Goal: Communication & Community: Answer question/provide support

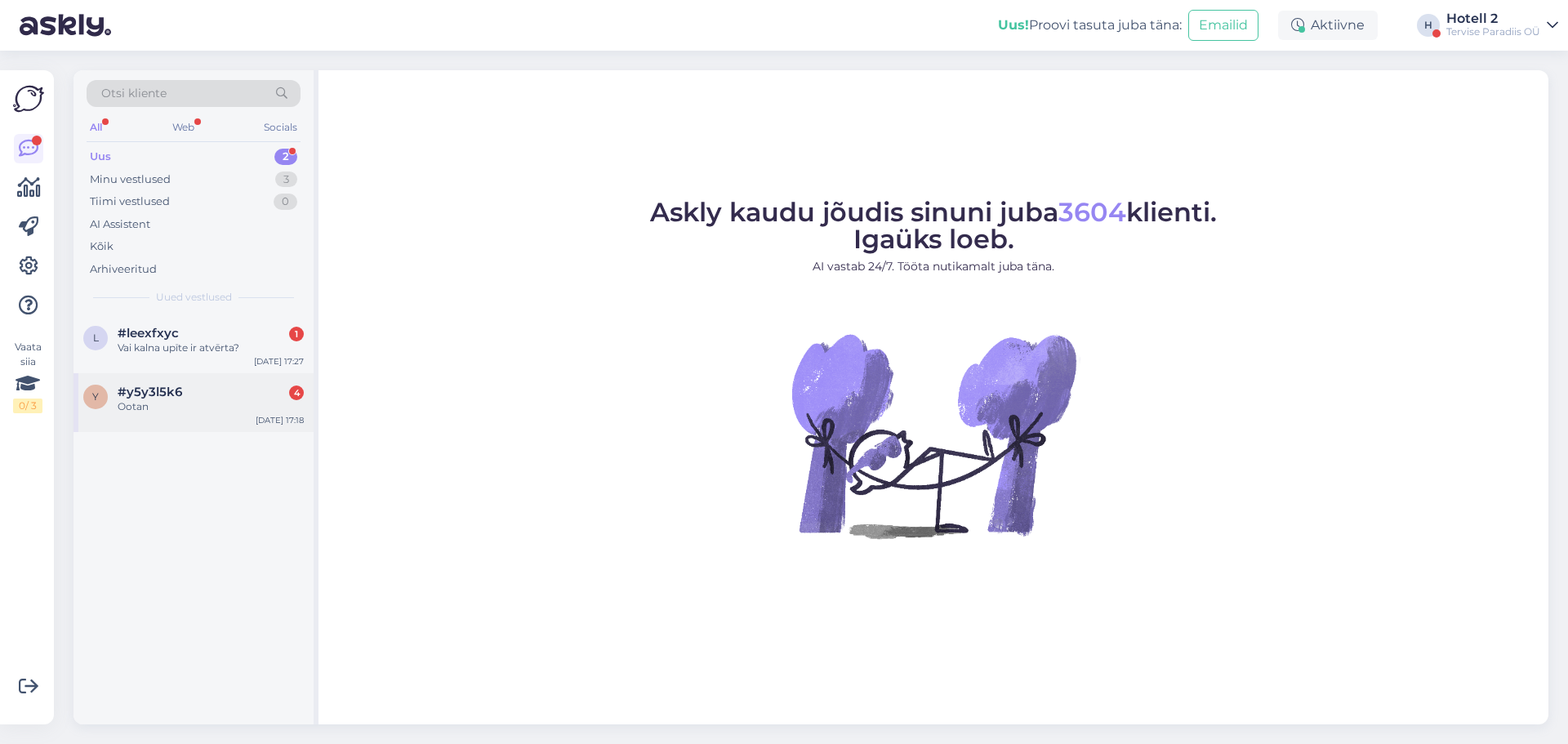
click at [216, 379] on div "y #y5y3l5k6 4 Ootan [DATE] 17:18" at bounding box center [194, 402] width 240 height 59
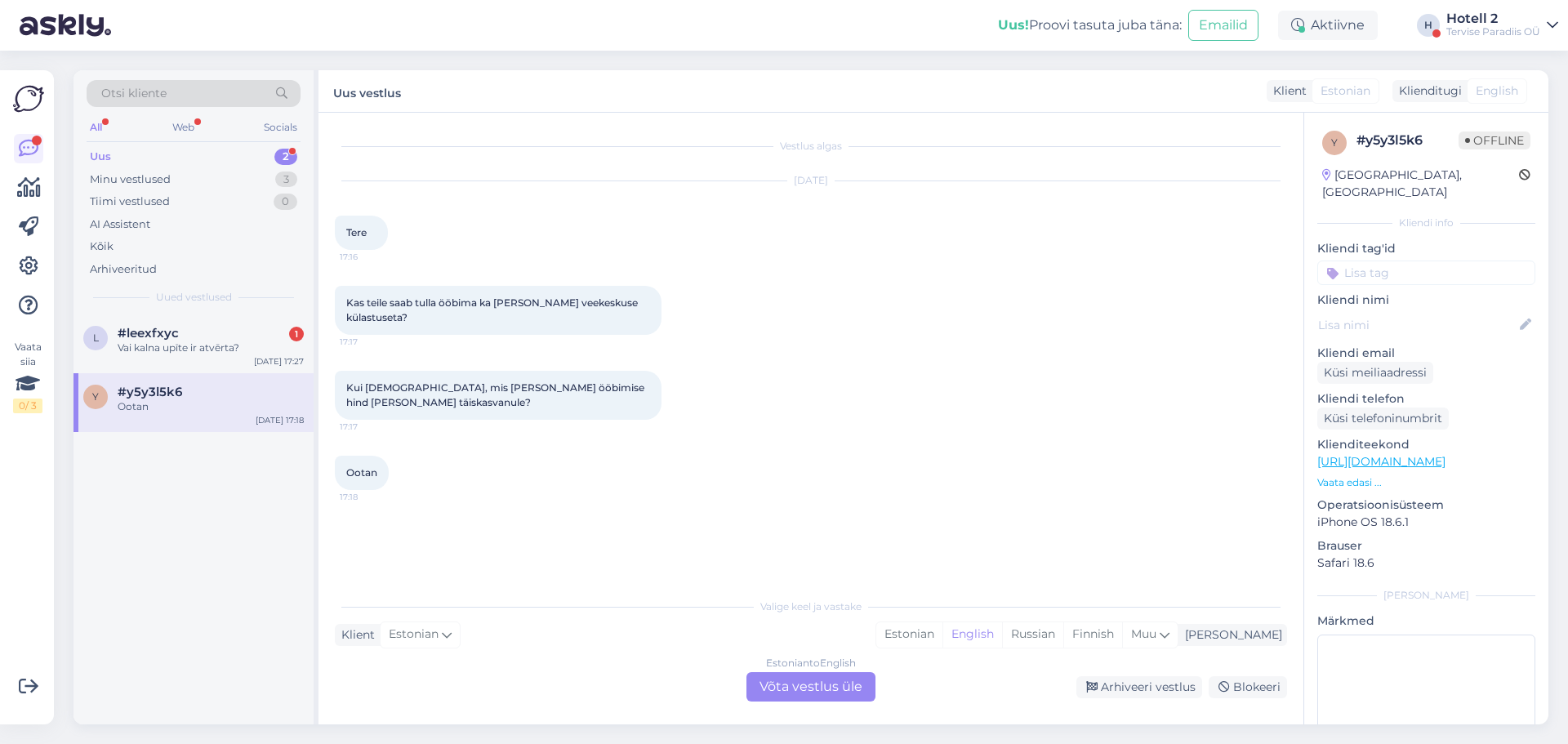
click at [812, 687] on div "Estonian to English Võta vestlus üle" at bounding box center [811, 687] width 129 height 29
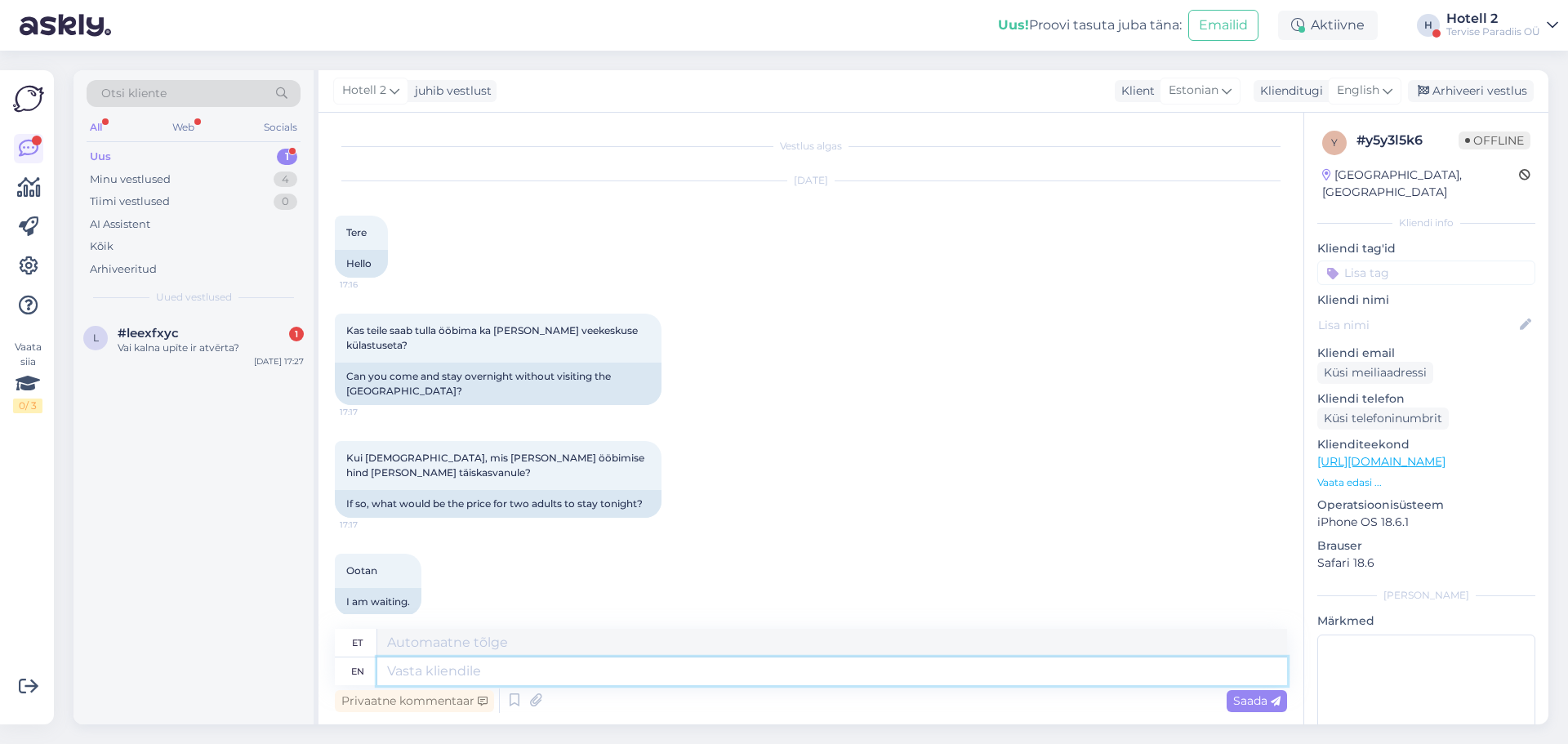
click at [745, 677] on textarea at bounding box center [833, 671] width 910 height 27
click at [1365, 97] on span "English" at bounding box center [1359, 90] width 42 height 18
type input "es"
click at [1335, 181] on link "Estonian" at bounding box center [1328, 190] width 179 height 27
click at [490, 669] on textarea at bounding box center [811, 668] width 953 height 34
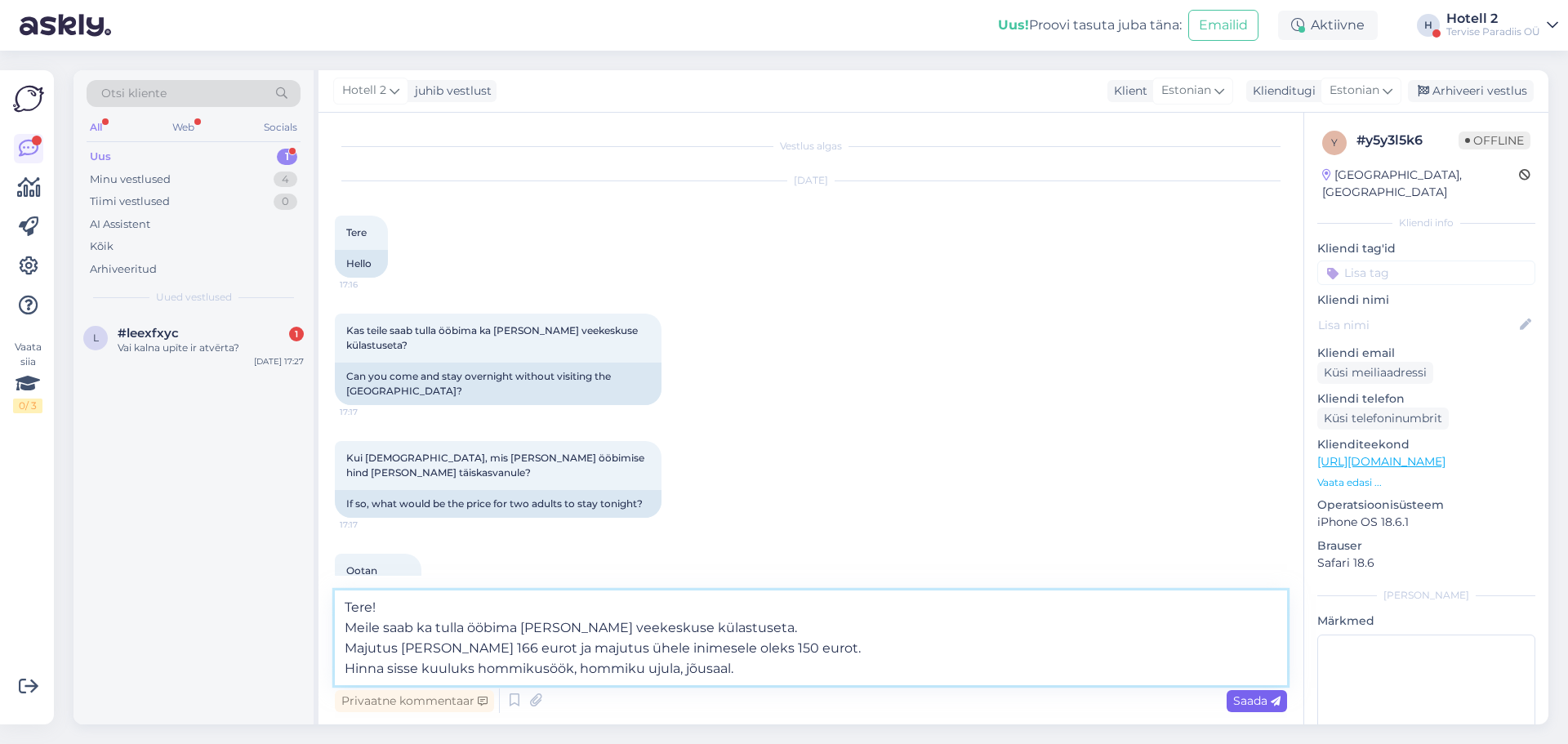
type textarea "Tere! Meile saab ka tulla ööbima [PERSON_NAME] veekeskuse külastuseta. Majutus …"
click at [1268, 702] on span "Saada" at bounding box center [1257, 701] width 48 height 15
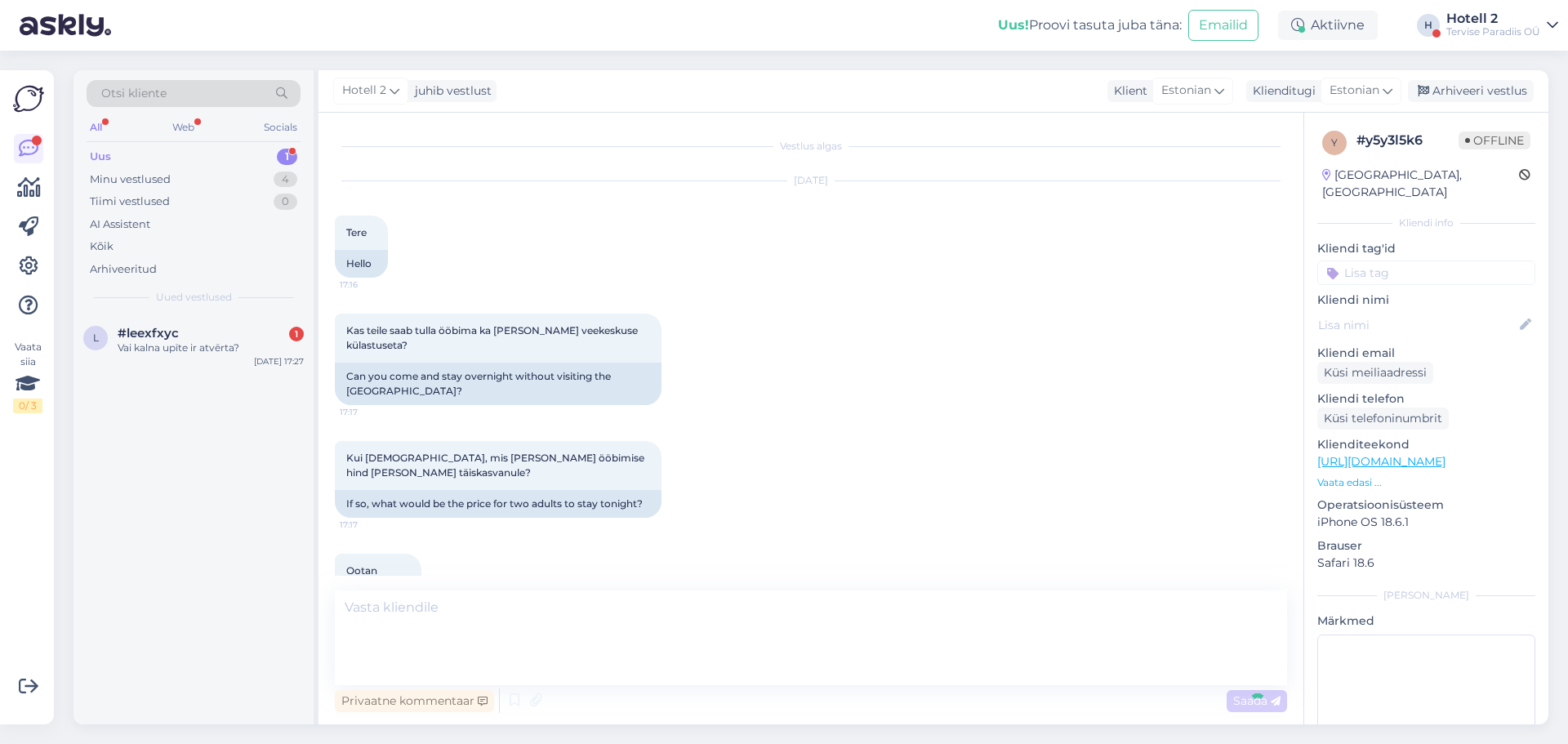
scroll to position [97, 0]
